Goal: Information Seeking & Learning: Learn about a topic

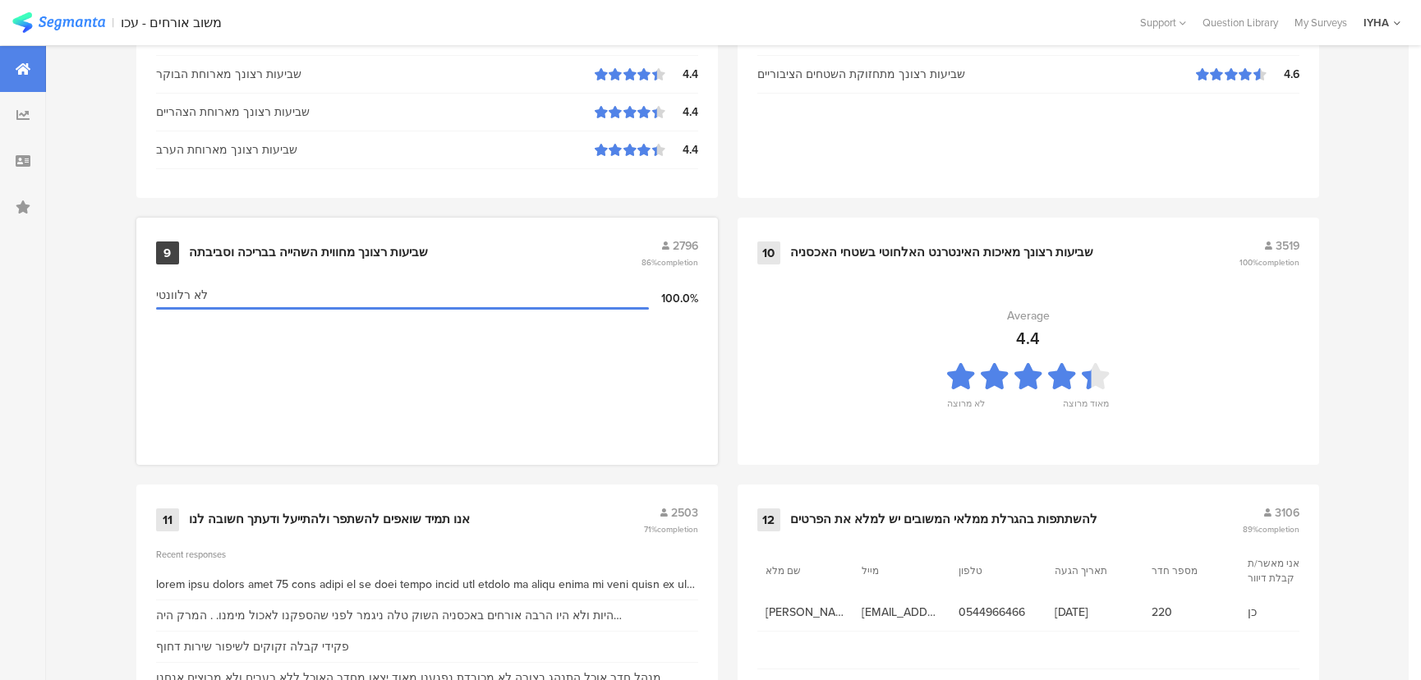
scroll to position [1726, 0]
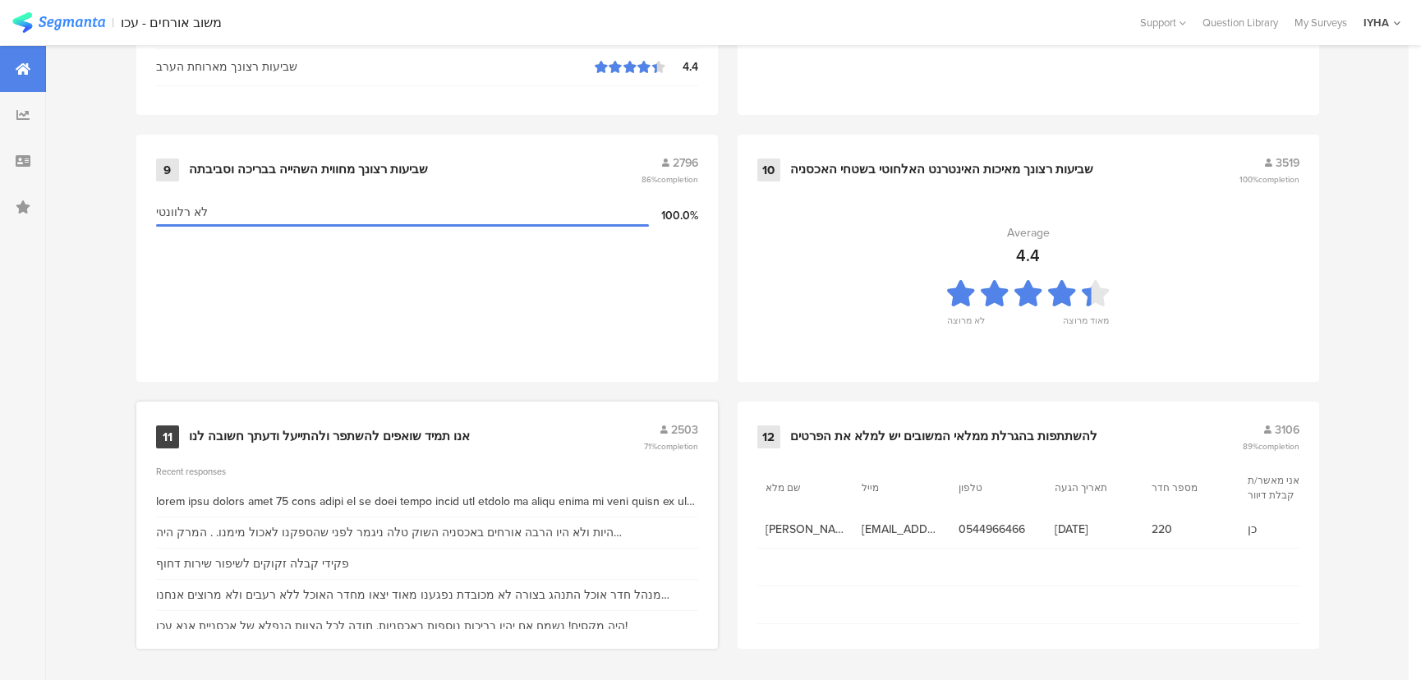
click at [328, 495] on div at bounding box center [427, 501] width 542 height 17
click at [346, 429] on div "אנו תמיד שואפים להשתפר ולהתייעל ודעתך חשובה לנו" at bounding box center [329, 437] width 281 height 16
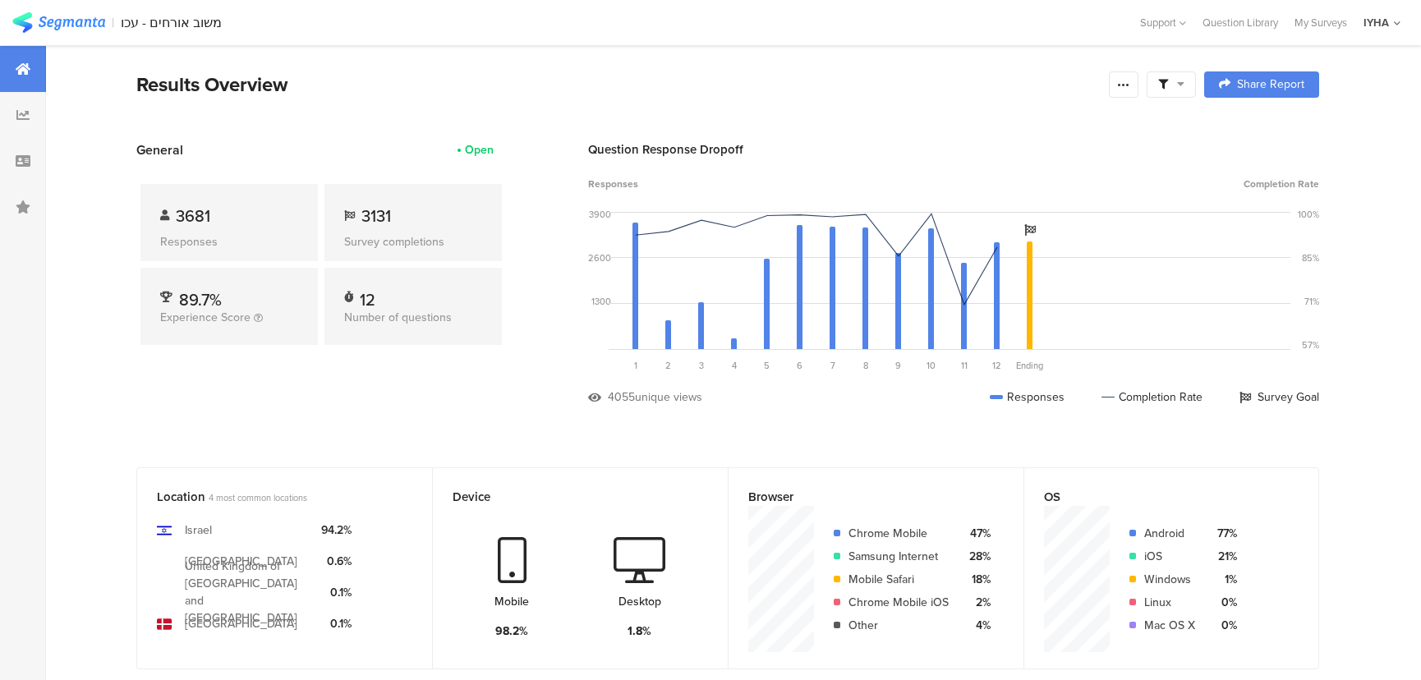
scroll to position [1726, 0]
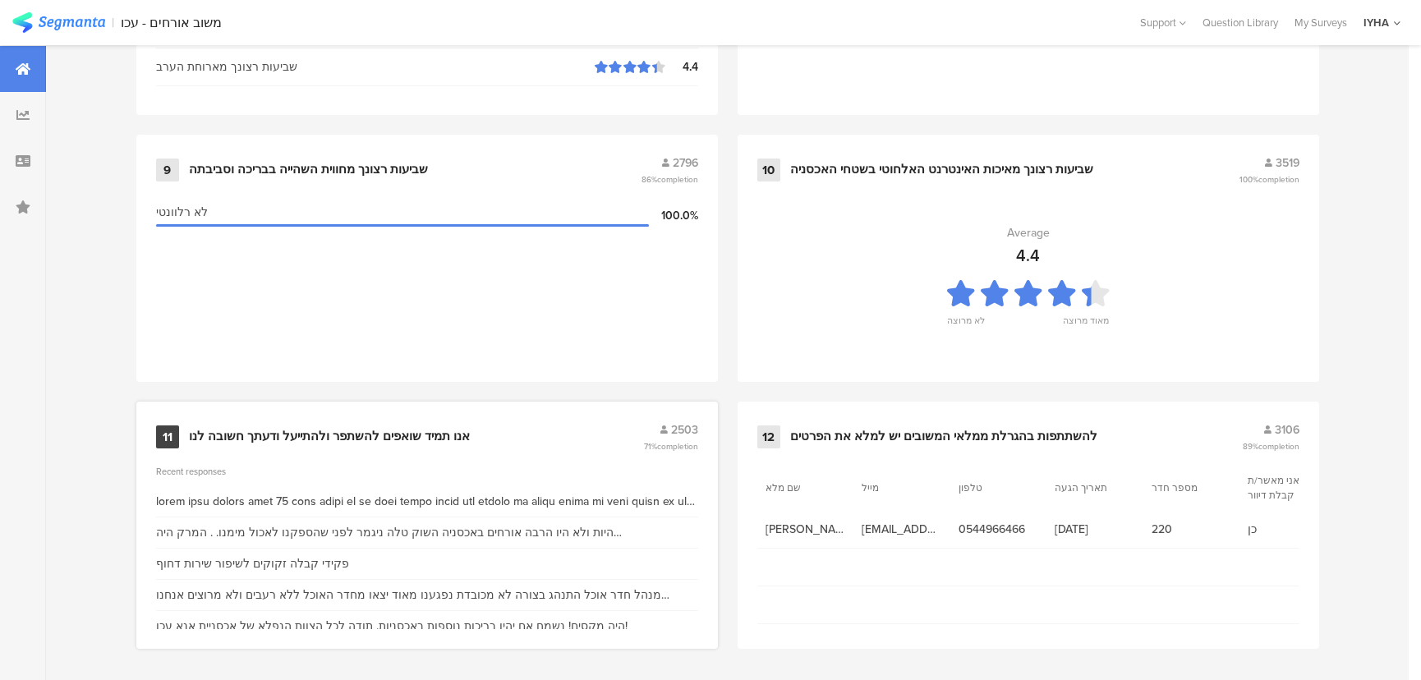
click at [691, 493] on div at bounding box center [427, 501] width 542 height 17
click at [28, 118] on icon at bounding box center [22, 114] width 13 height 13
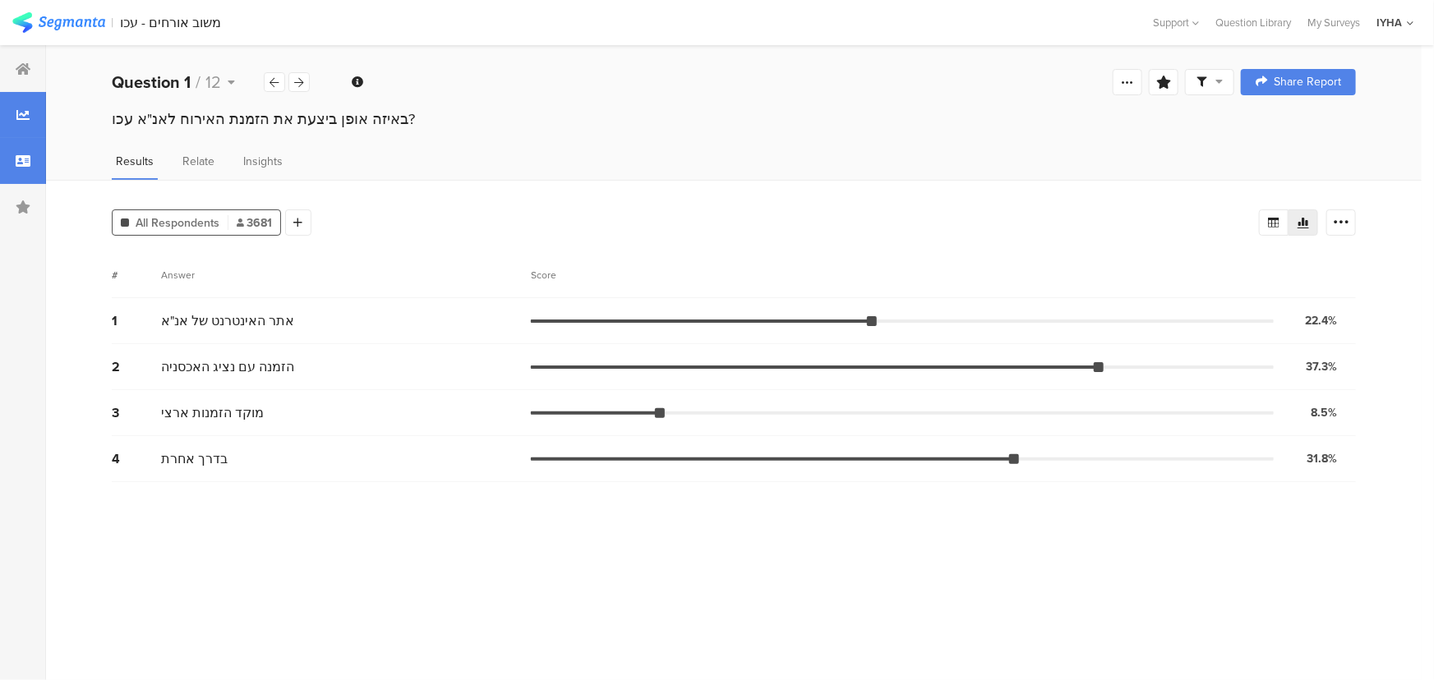
click at [29, 158] on icon at bounding box center [23, 160] width 15 height 13
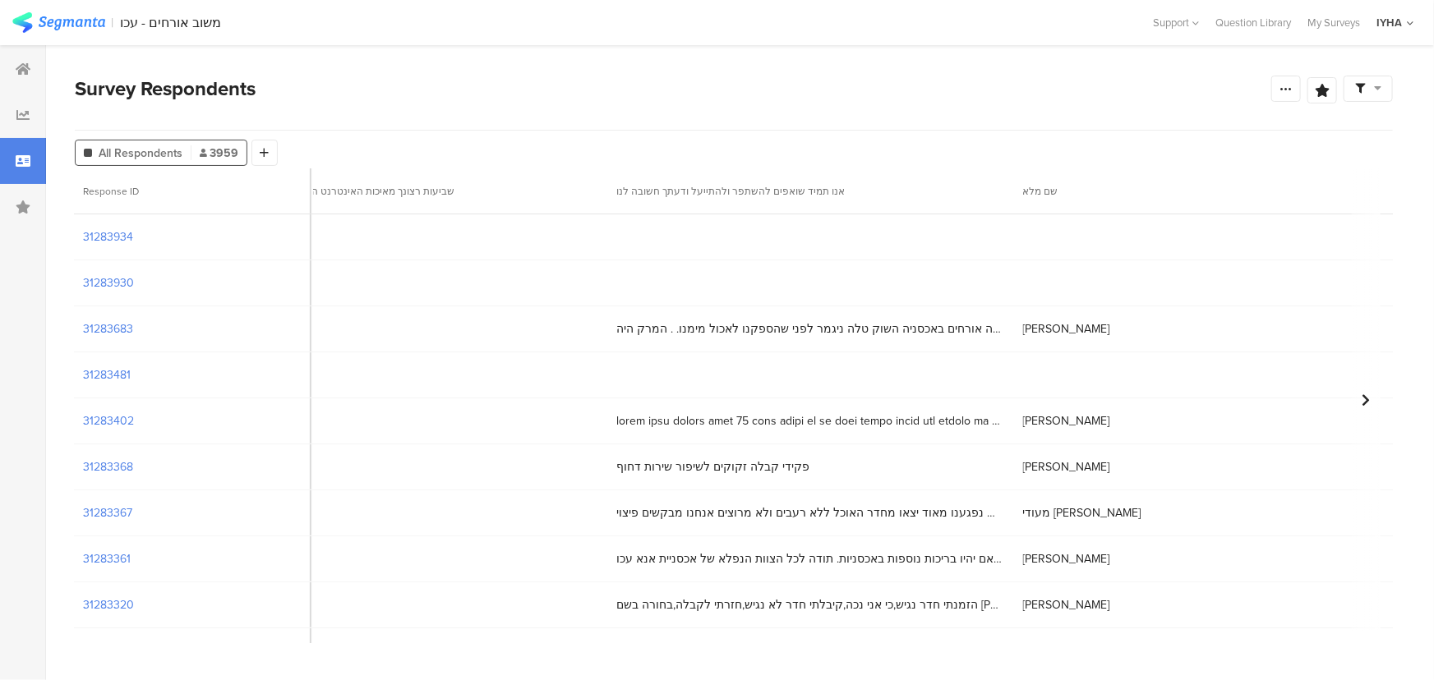
scroll to position [0, 6422]
click at [797, 328] on span "היות ולא היו הרבה אורחים באכסניה השוק טלה ניגמר לפני שהספקנו לאכול מימנו. . המר…" at bounding box center [785, 328] width 386 height 17
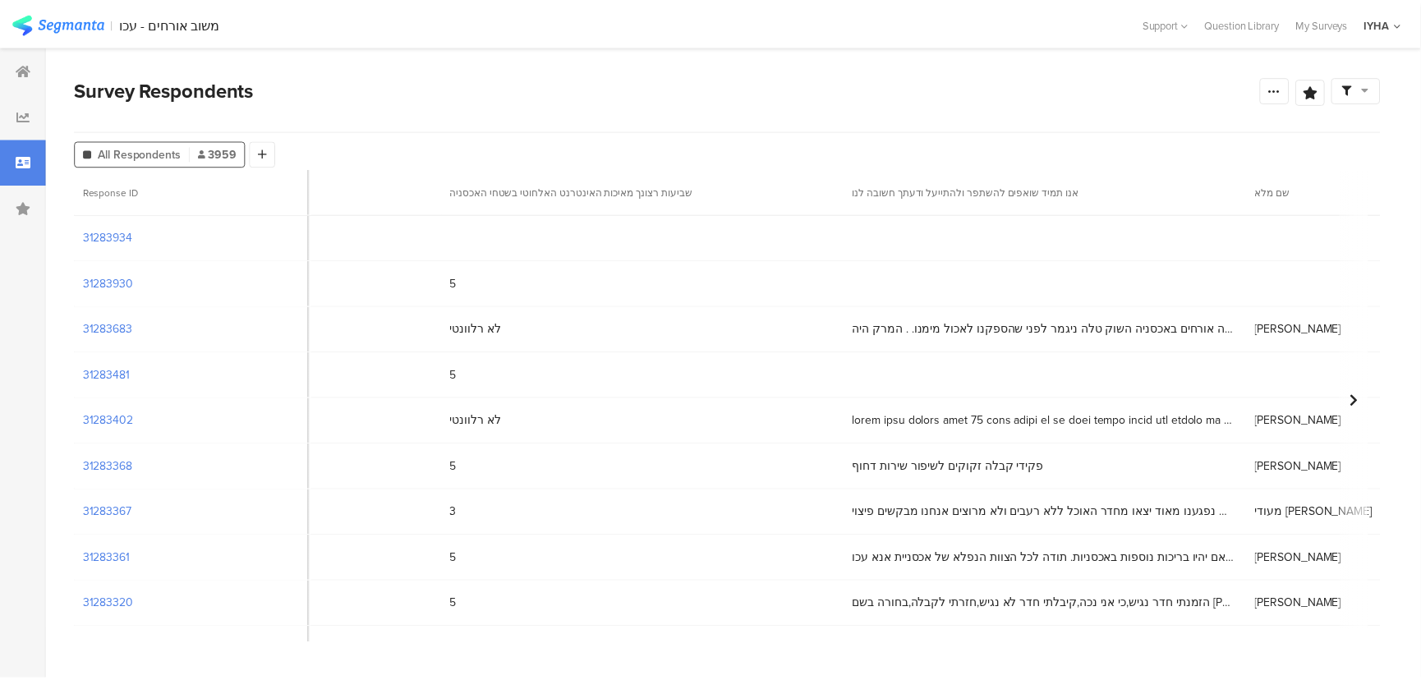
scroll to position [0, 6215]
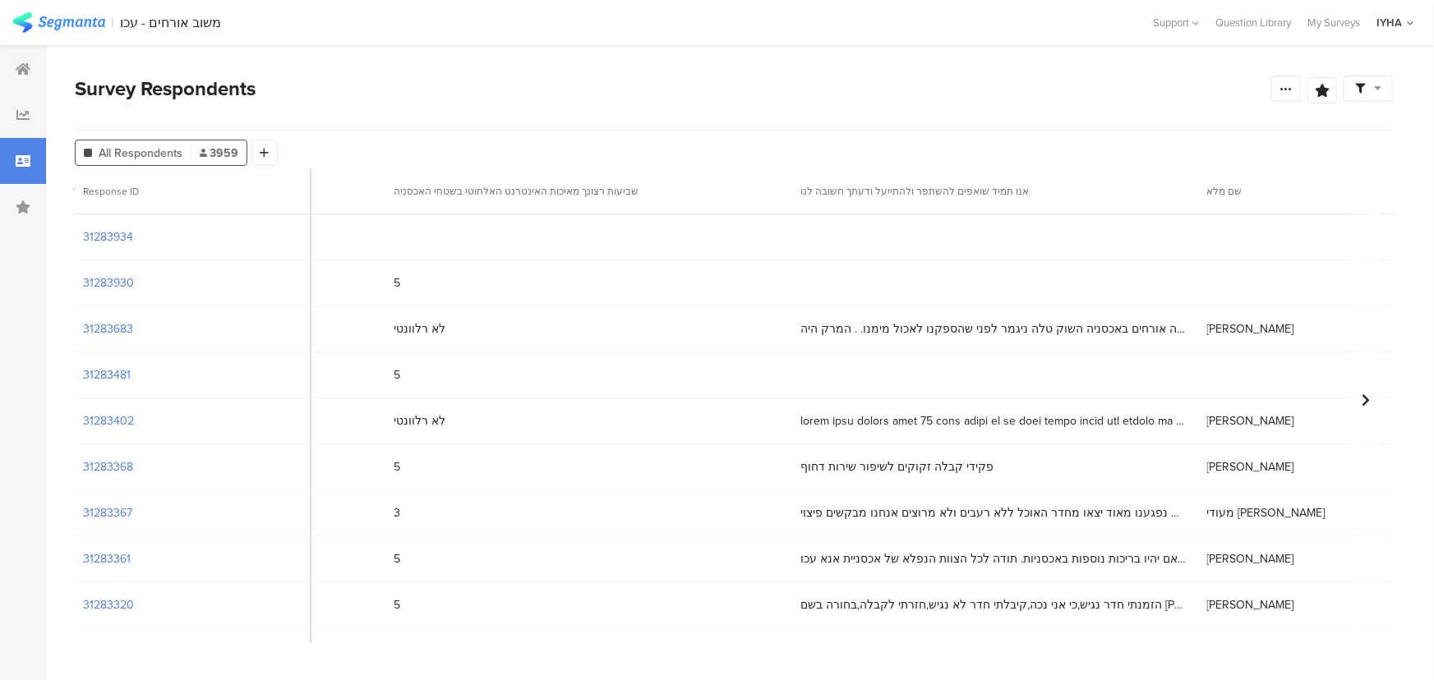
click at [946, 426] on span at bounding box center [993, 420] width 386 height 17
click at [91, 417] on section "31283402" at bounding box center [108, 420] width 51 height 17
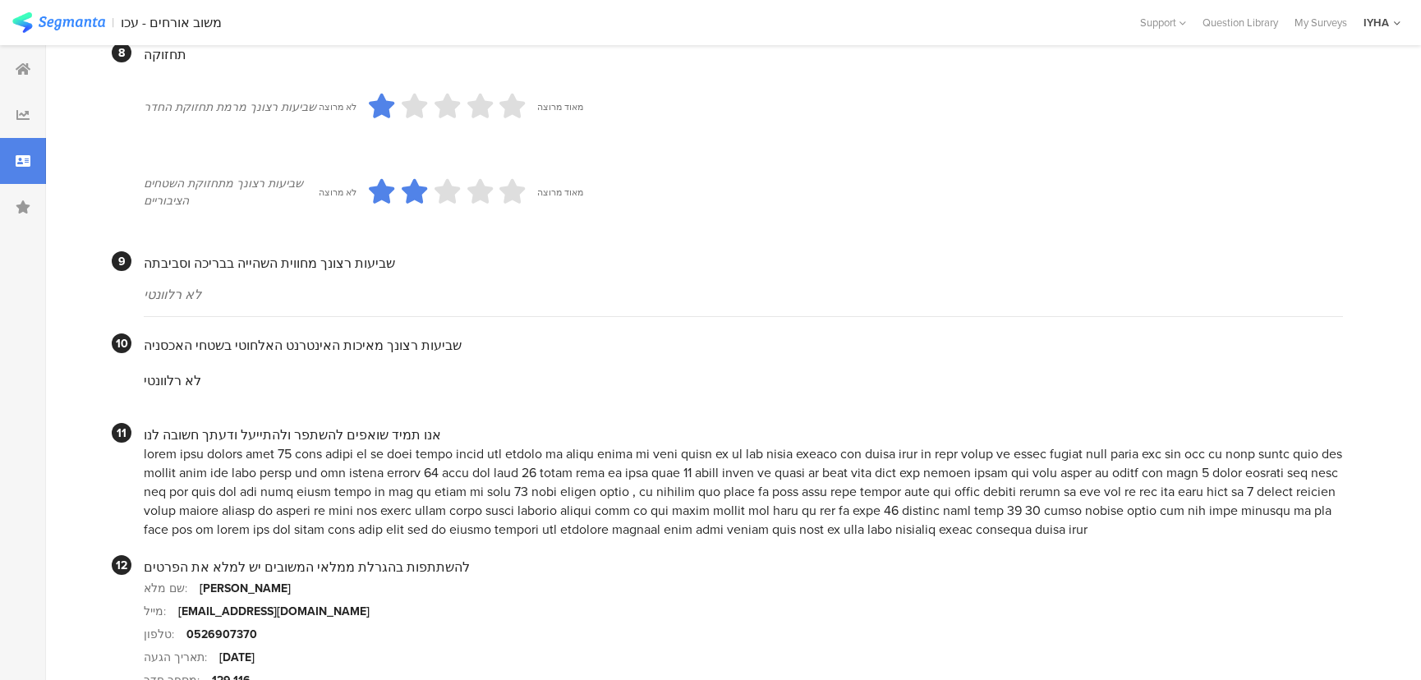
scroll to position [1499, 0]
